Goal: Use online tool/utility: Use online tool/utility

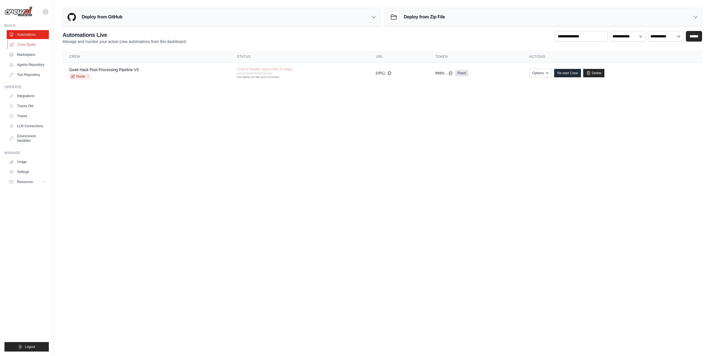
click at [35, 42] on link "Crew Studio" at bounding box center [28, 44] width 42 height 9
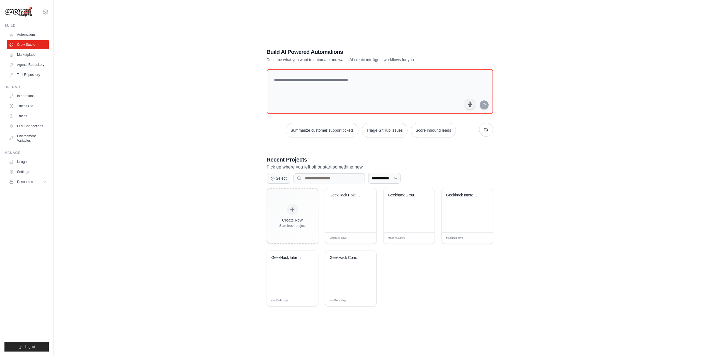
scroll to position [11, 0]
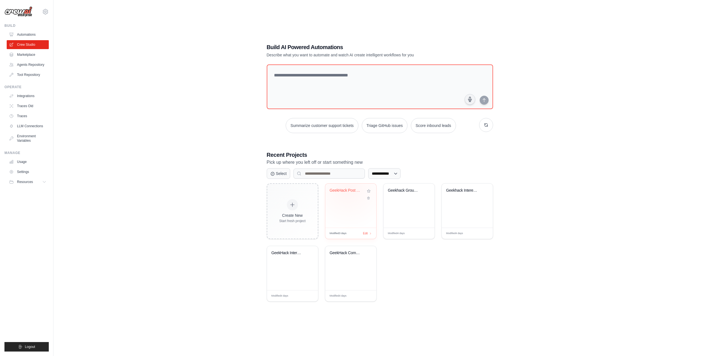
click at [348, 189] on div "GeekHack Post Analysis & SEO Pipeli..." at bounding box center [347, 190] width 34 height 5
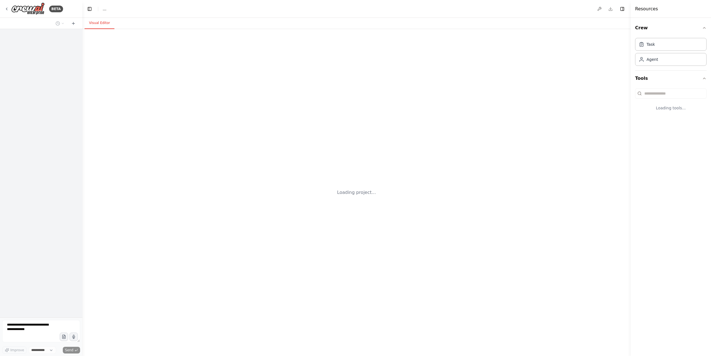
select select "****"
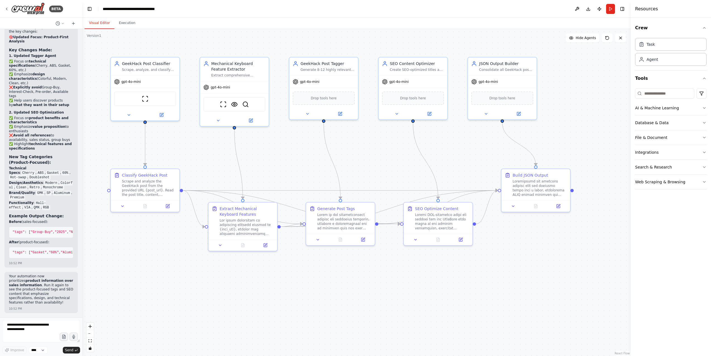
scroll to position [4369, 0]
click at [609, 10] on button "Run" at bounding box center [610, 9] width 9 height 10
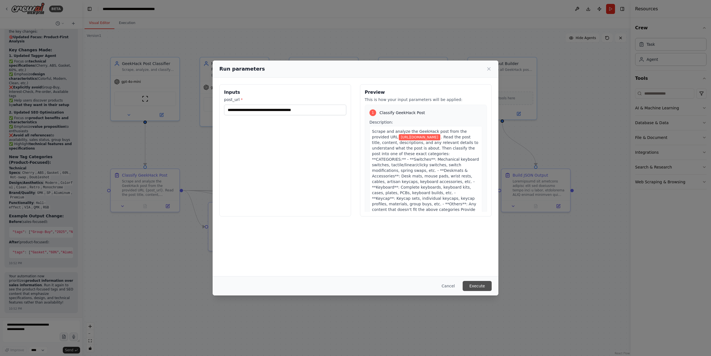
click at [487, 286] on button "Execute" at bounding box center [476, 286] width 29 height 10
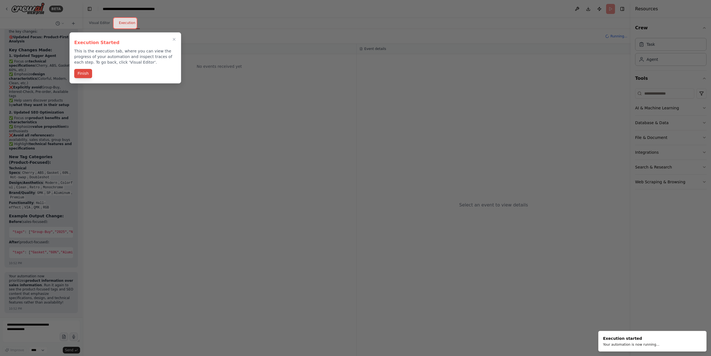
click at [85, 76] on button "Finish" at bounding box center [83, 73] width 18 height 9
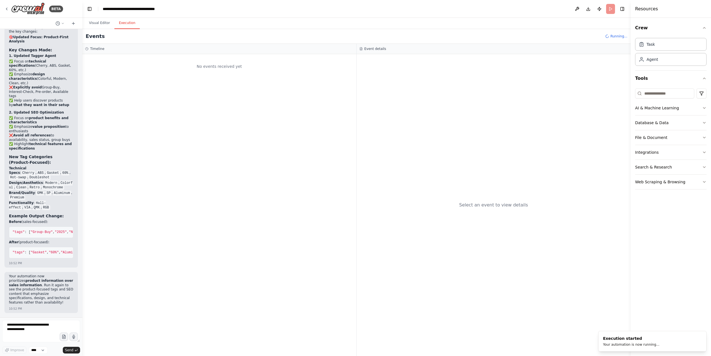
click at [197, 177] on div "No events received yet" at bounding box center [219, 205] width 274 height 302
click at [397, 76] on div "Execution Started 9/21/2025, 4:02:59 PM" at bounding box center [493, 74] width 265 height 15
click at [98, 21] on button "Visual Editor" at bounding box center [99, 23] width 30 height 12
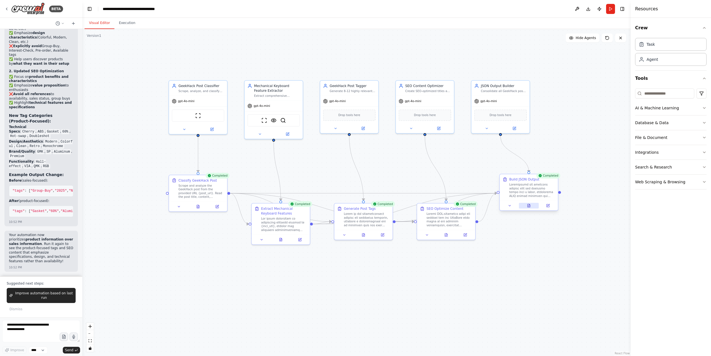
click at [528, 206] on icon at bounding box center [528, 206] width 1 height 0
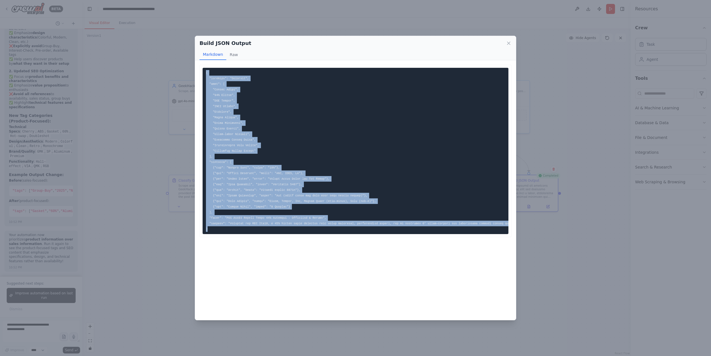
drag, startPoint x: 220, startPoint y: 233, endPoint x: 205, endPoint y: 65, distance: 168.5
click at [205, 65] on div at bounding box center [355, 151] width 312 height 172
copy code "{ "category": "Keyboard", "tags": [ "Gasket Mount", "60% Layout", "WKL Layout",…"
click at [389, 98] on pre at bounding box center [355, 151] width 306 height 166
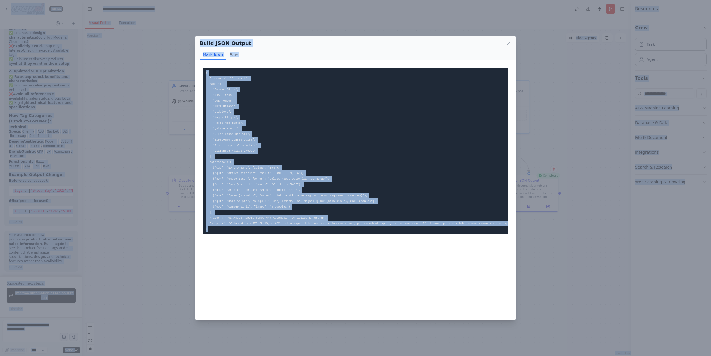
click at [371, 196] on pre at bounding box center [355, 151] width 306 height 166
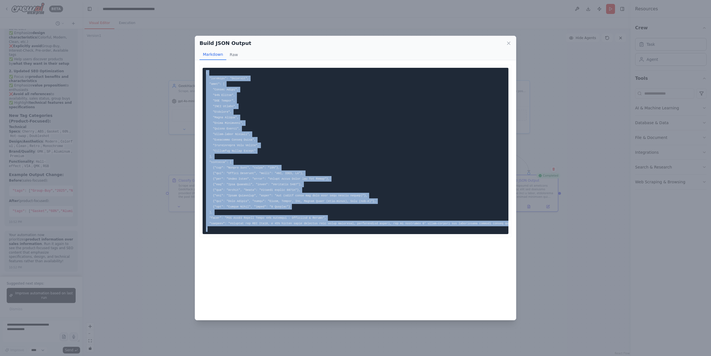
drag, startPoint x: 222, startPoint y: 228, endPoint x: 204, endPoint y: 69, distance: 159.9
click at [204, 69] on pre at bounding box center [355, 151] width 306 height 166
click at [158, 265] on div "Build JSON Output Markdown Raw ... Show more Not valid JSON" at bounding box center [355, 178] width 711 height 356
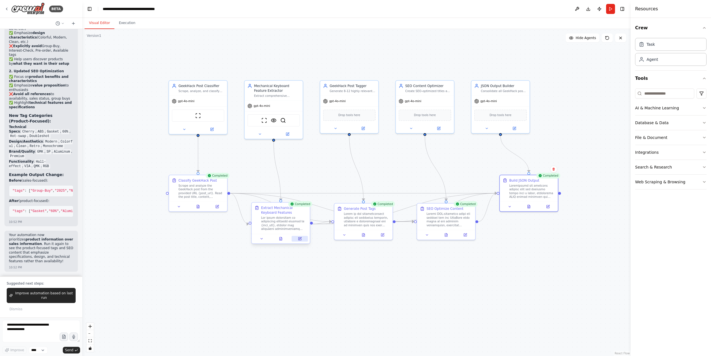
click at [301, 241] on button at bounding box center [299, 239] width 16 height 6
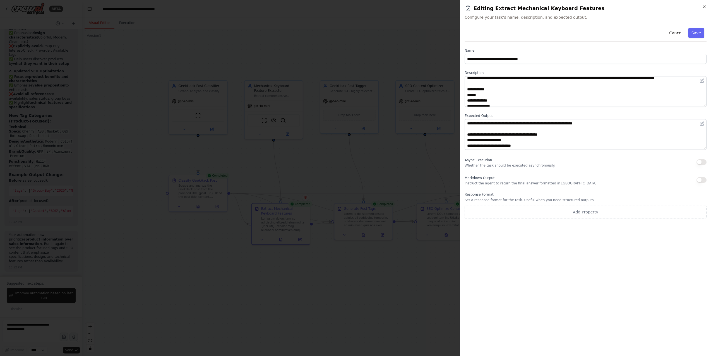
scroll to position [0, 0]
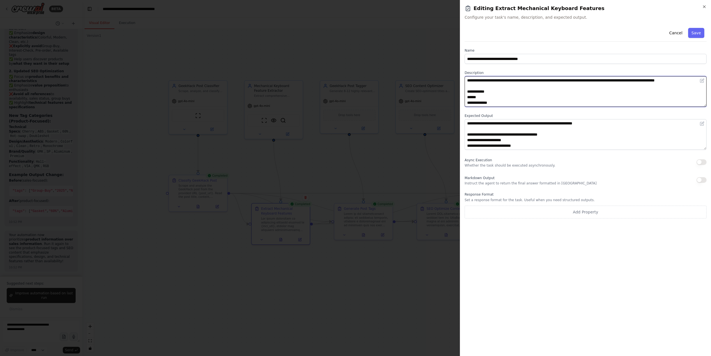
click at [519, 90] on textarea at bounding box center [585, 91] width 242 height 31
click at [399, 250] on div at bounding box center [355, 178] width 711 height 356
